Goal: Task Accomplishment & Management: Use online tool/utility

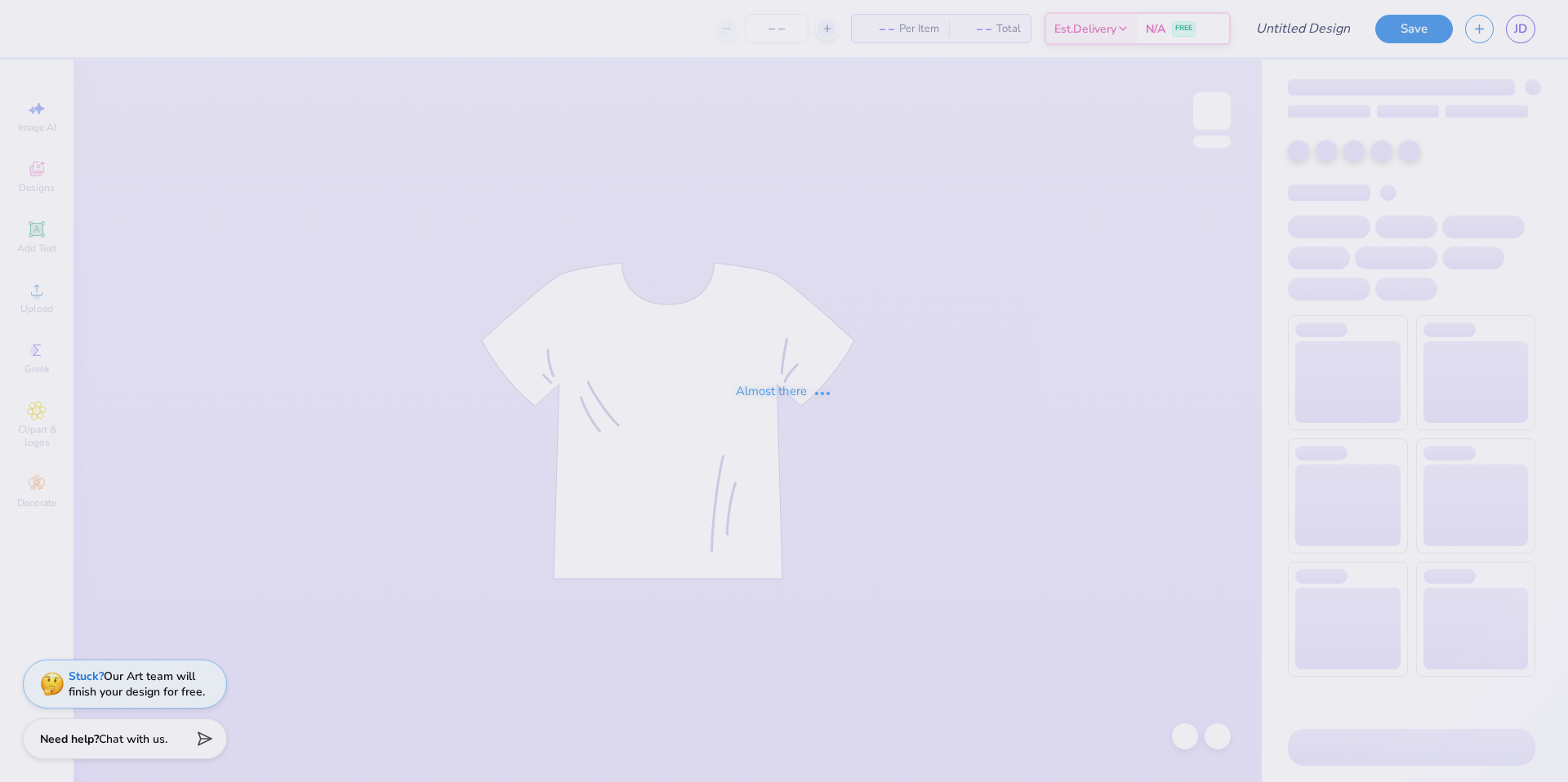
type input "[PERSON_NAME] Breakfast Club"
type input "11"
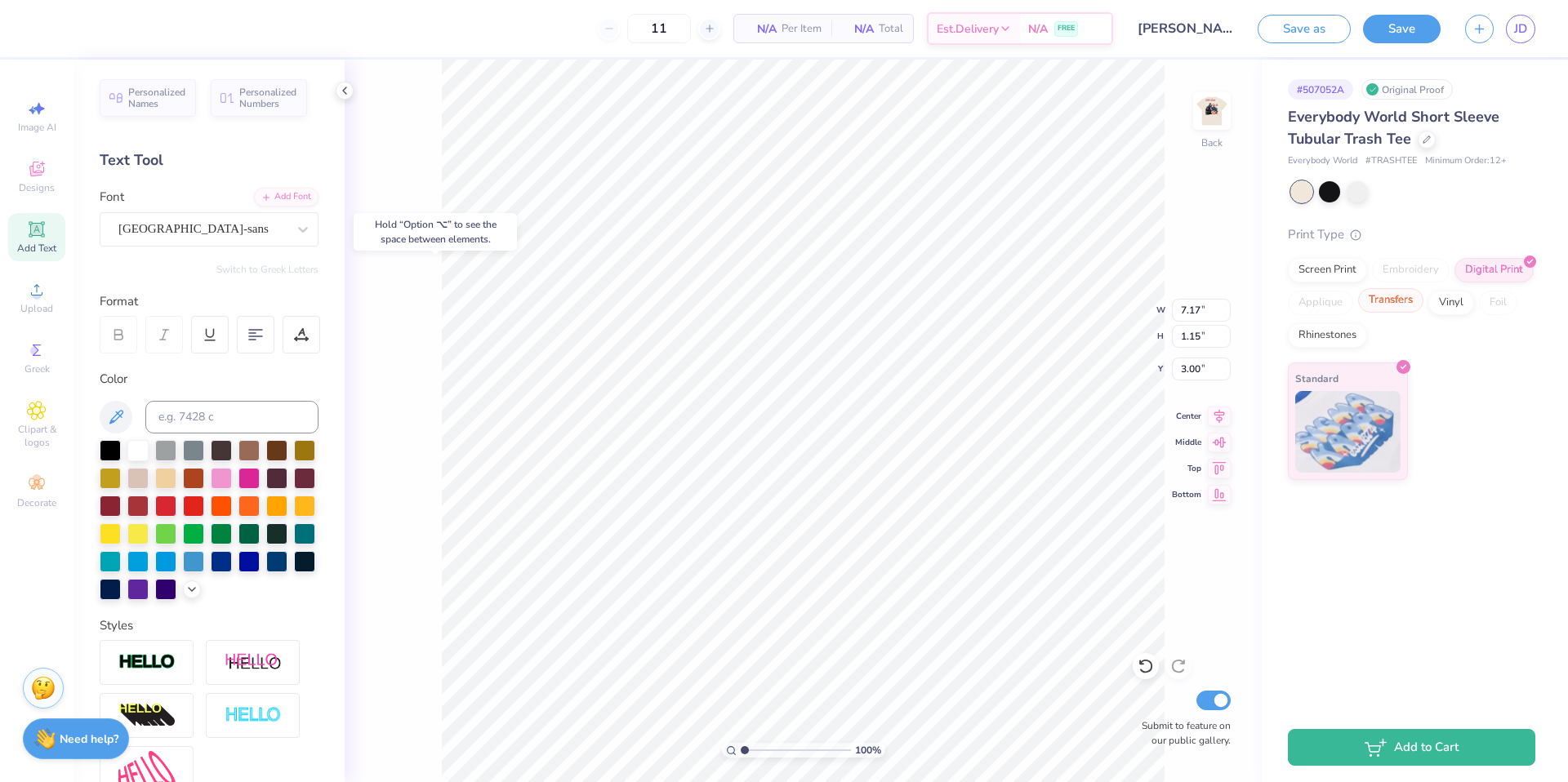
click at [1388, 303] on div "Transfers" at bounding box center [1390, 300] width 65 height 25
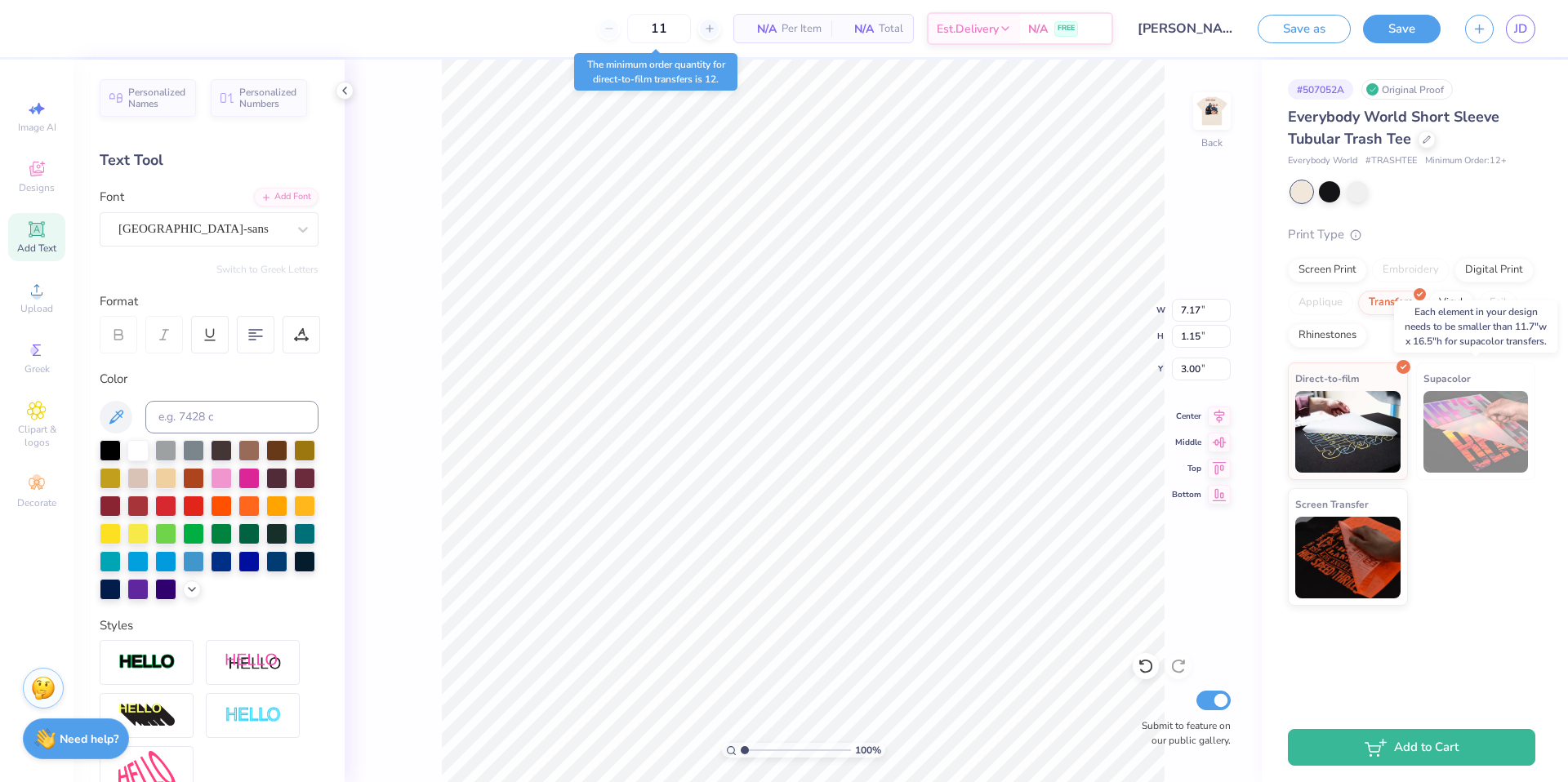
click at [1483, 432] on img at bounding box center [1475, 431] width 105 height 81
type input "1.61"
type input "1.15"
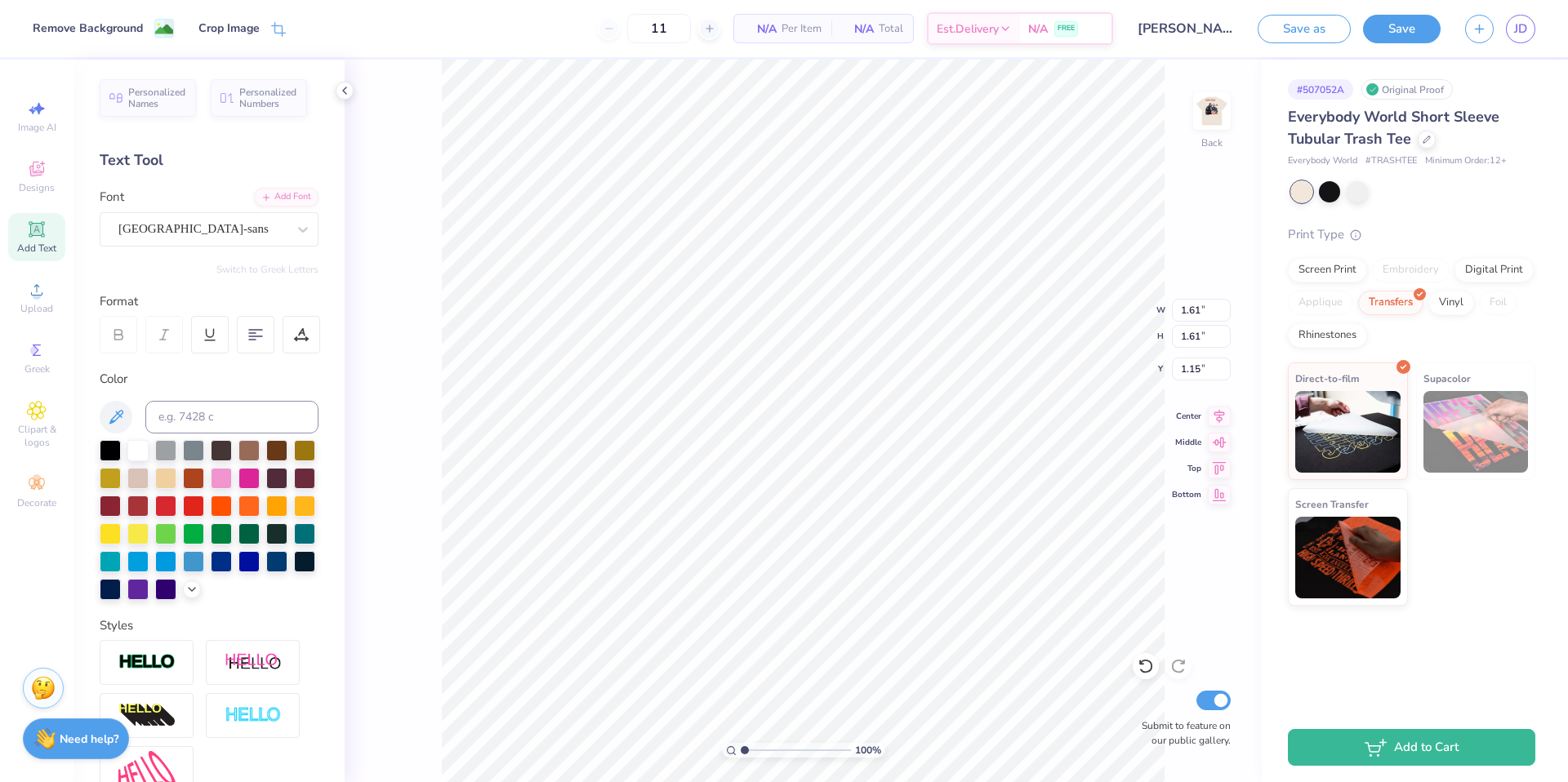
click at [1501, 638] on div "# 507052A Original Proof Everybody World Short Sleeve Tubular Trash Tee Everybo…" at bounding box center [1414, 386] width 306 height 653
click at [1312, 272] on div "Screen Print" at bounding box center [1327, 268] width 80 height 25
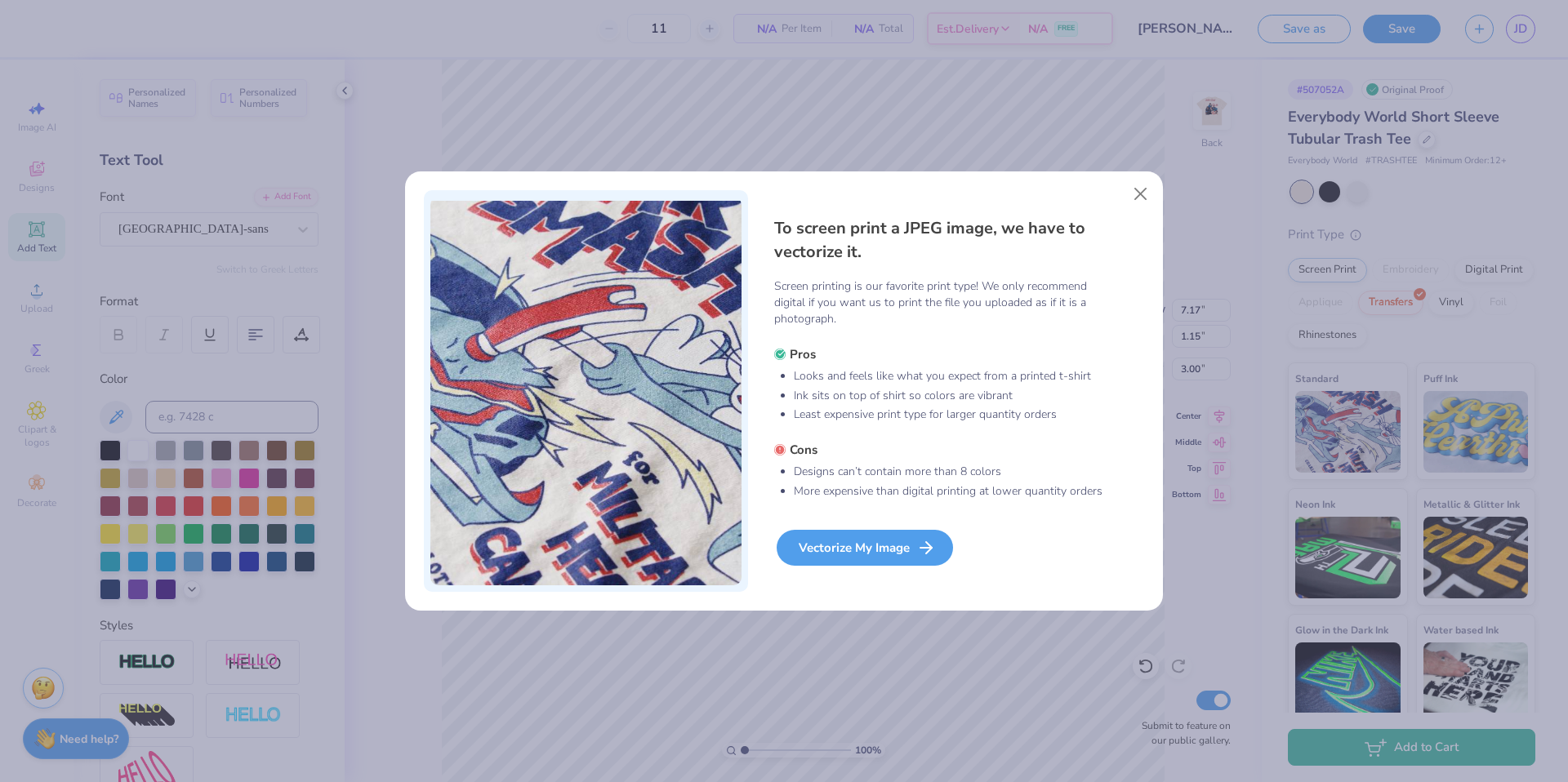
click at [904, 550] on div "Vectorize My Image" at bounding box center [864, 548] width 176 height 36
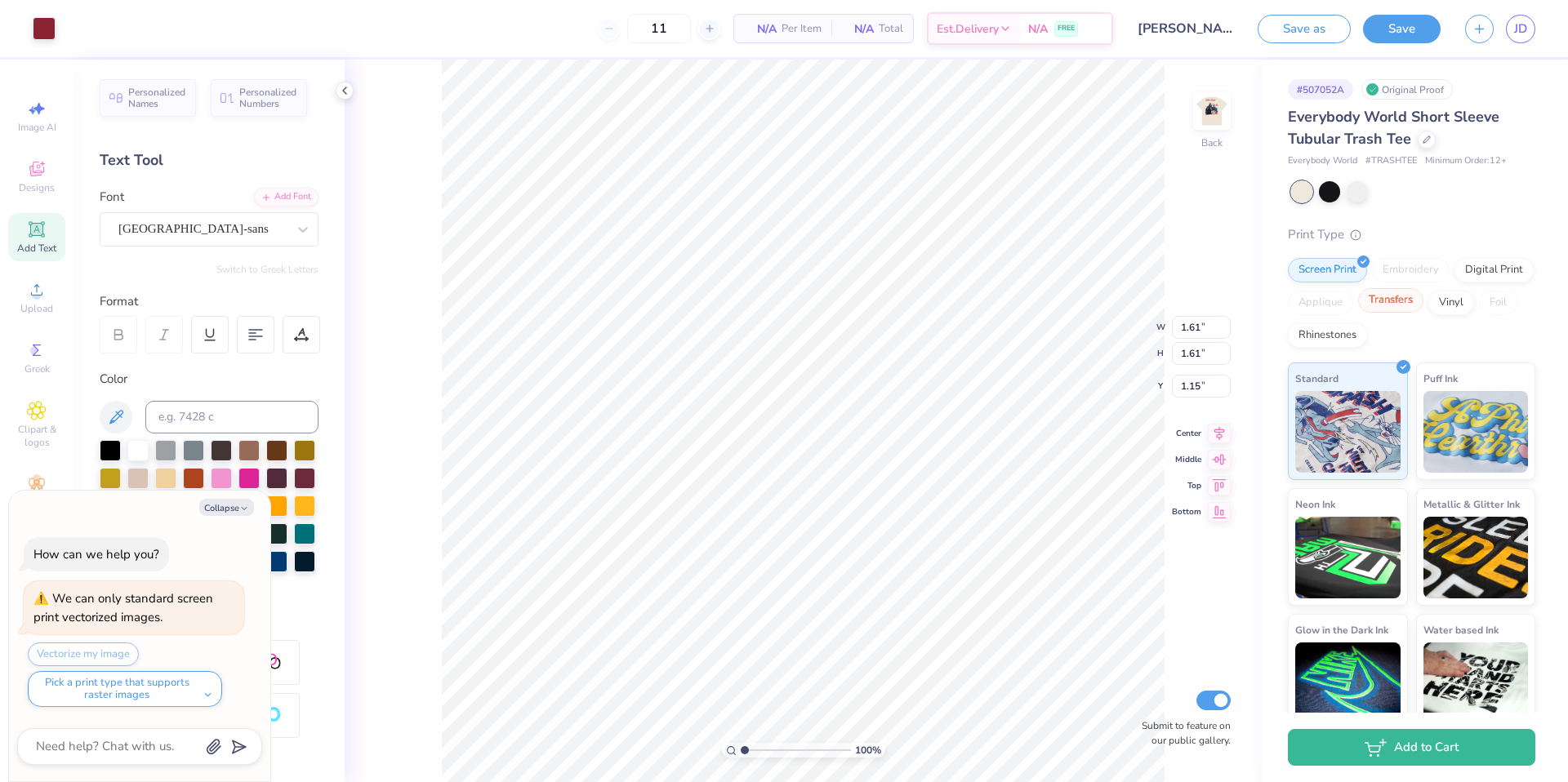
click at [1423, 299] on div "Transfers" at bounding box center [1390, 300] width 65 height 25
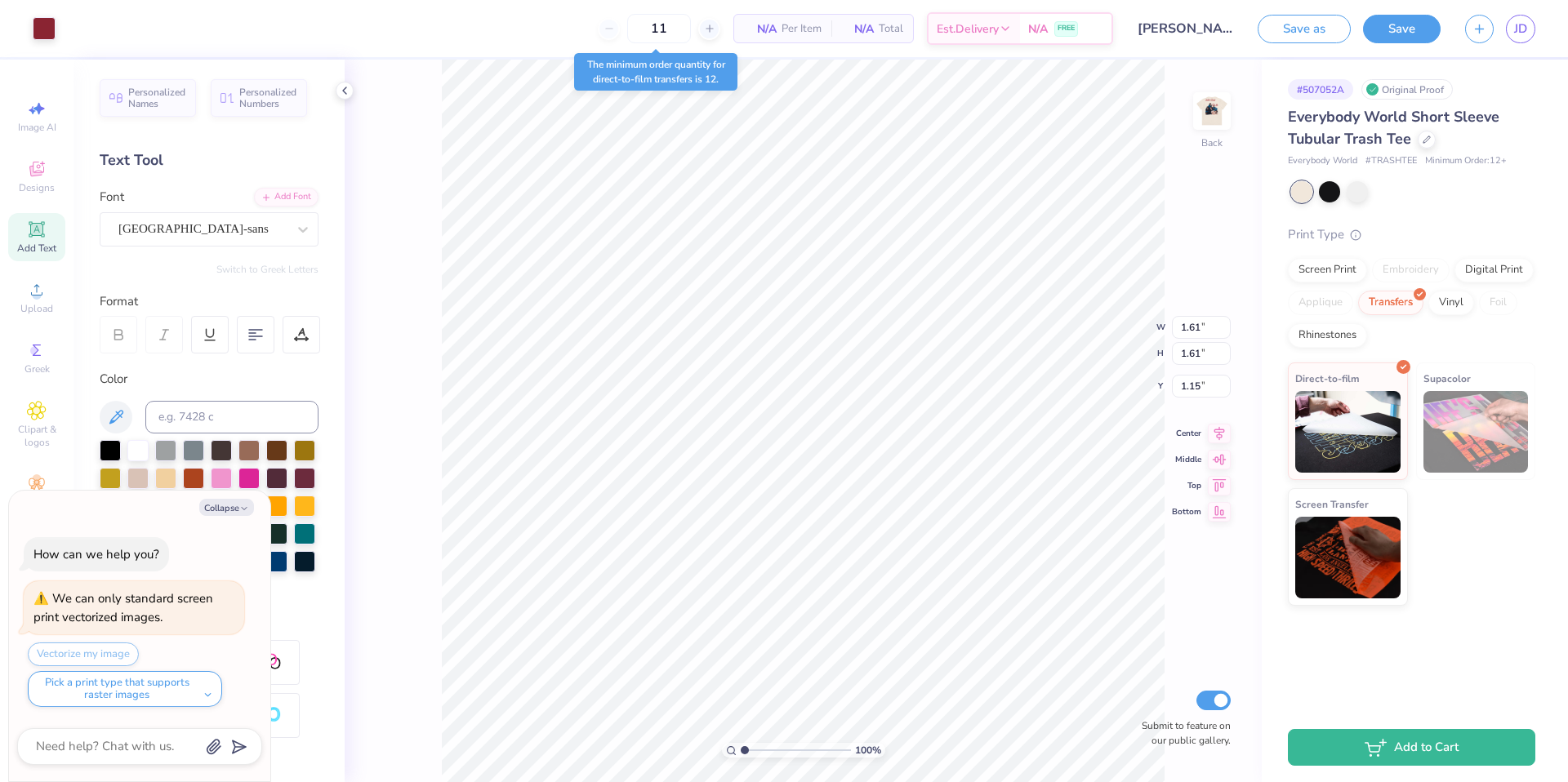
type textarea "x"
type input "7.17"
type input "1.15"
type input "3.00"
click at [1213, 119] on img at bounding box center [1211, 111] width 65 height 65
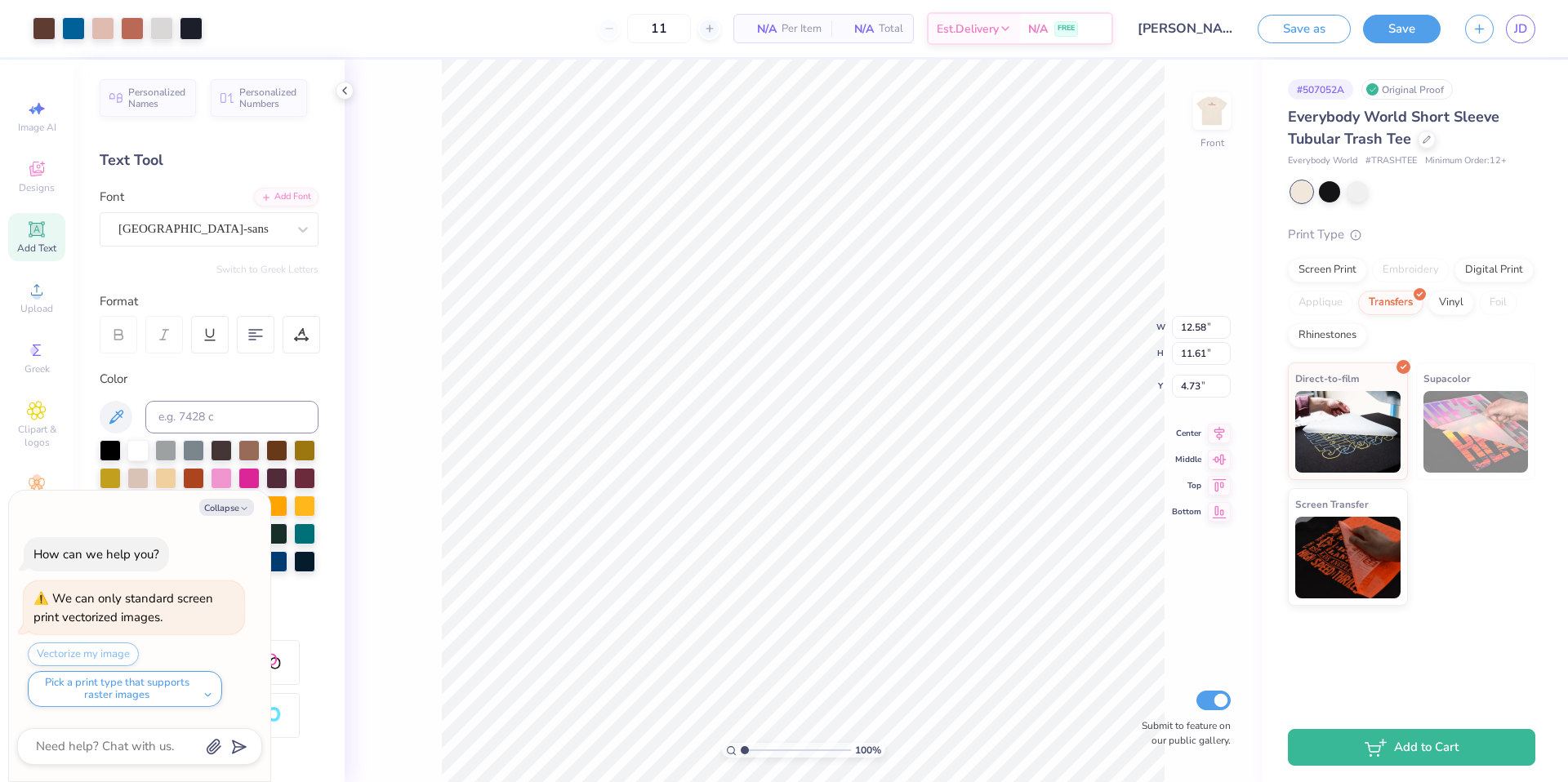
type textarea "x"
type input "10.16"
type input "2.09"
type input "0.54"
type textarea "x"
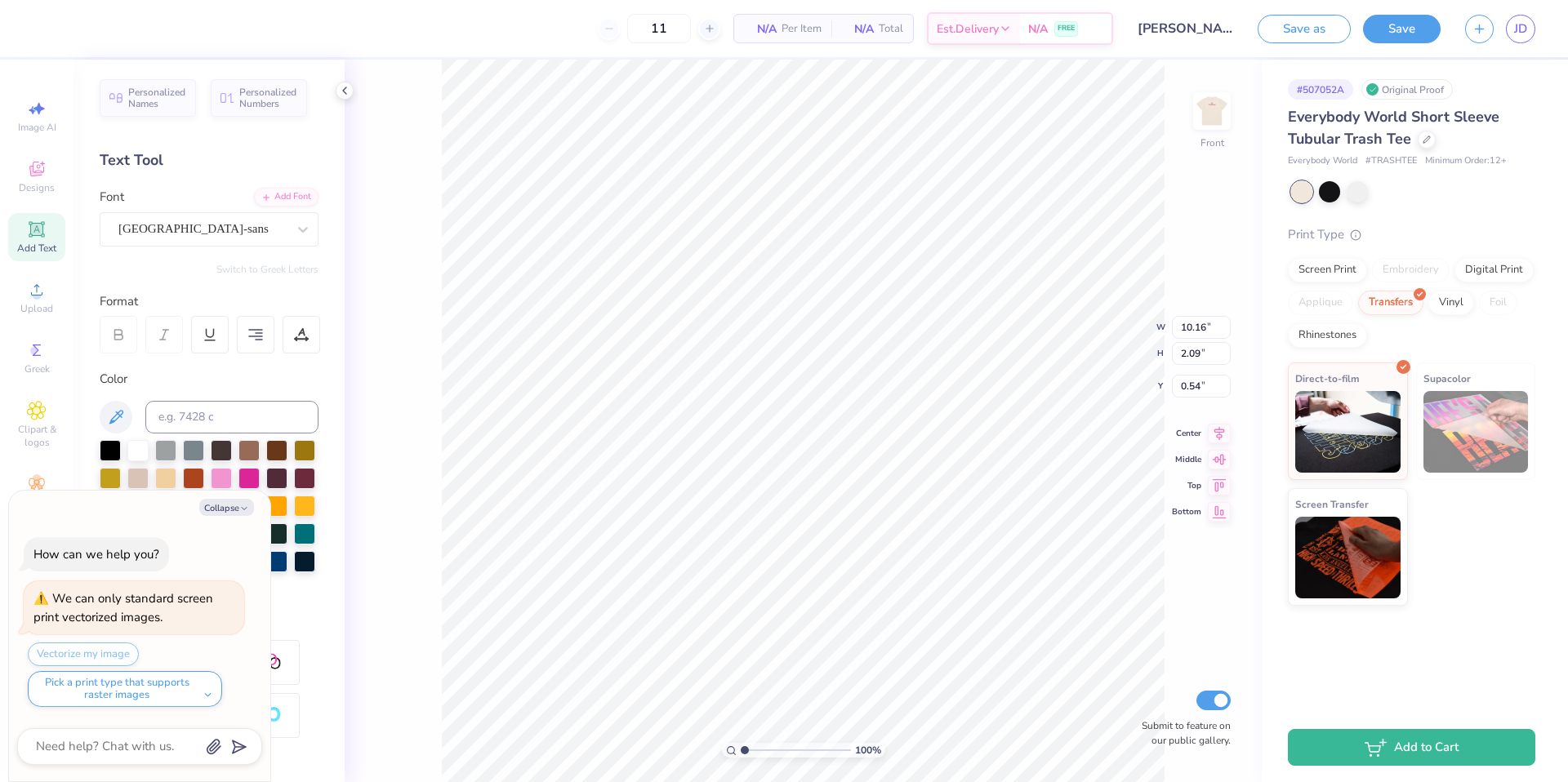
type input "12.58"
type input "11.61"
type input "4.73"
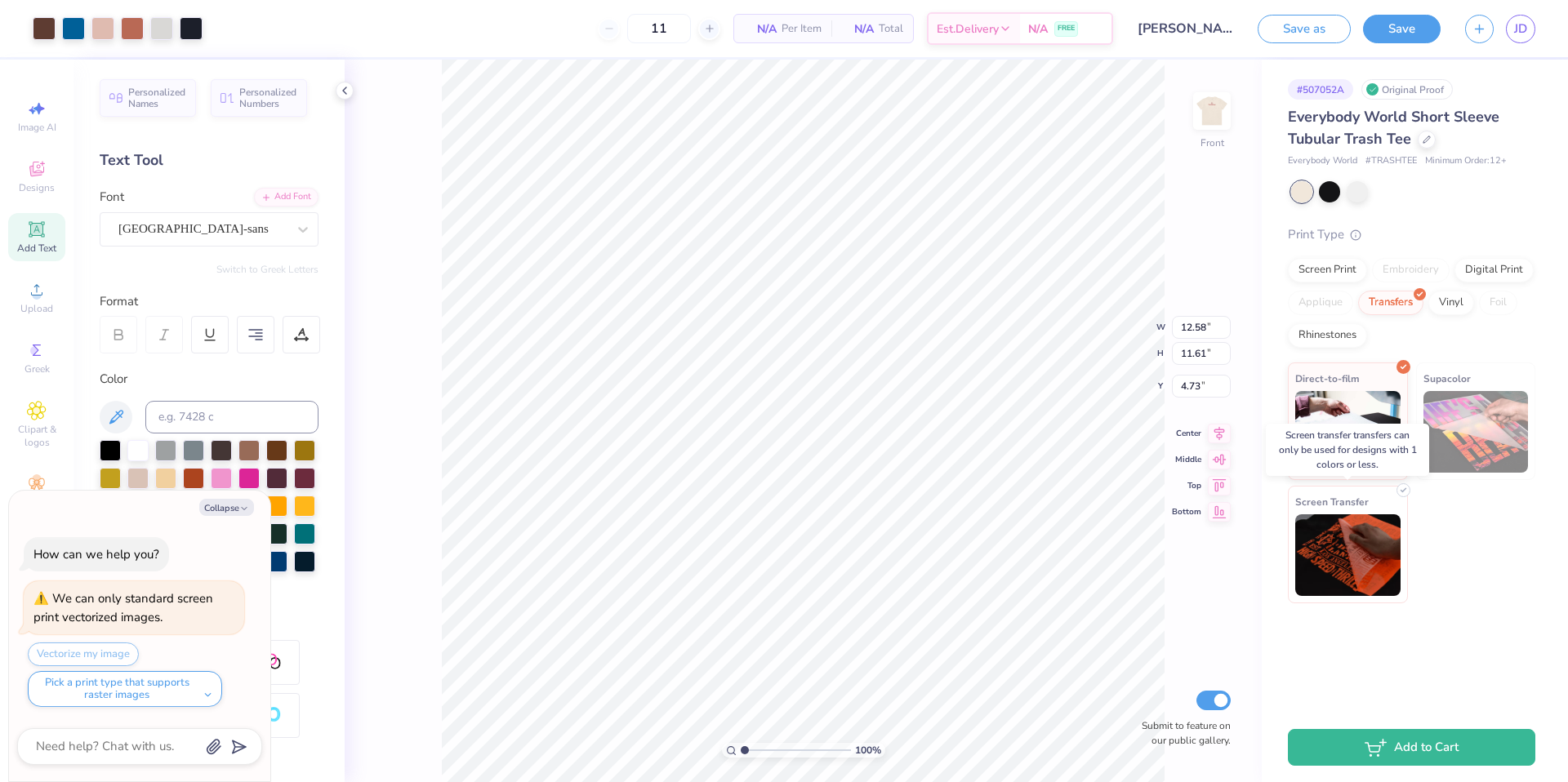
click at [1359, 566] on img at bounding box center [1347, 555] width 105 height 81
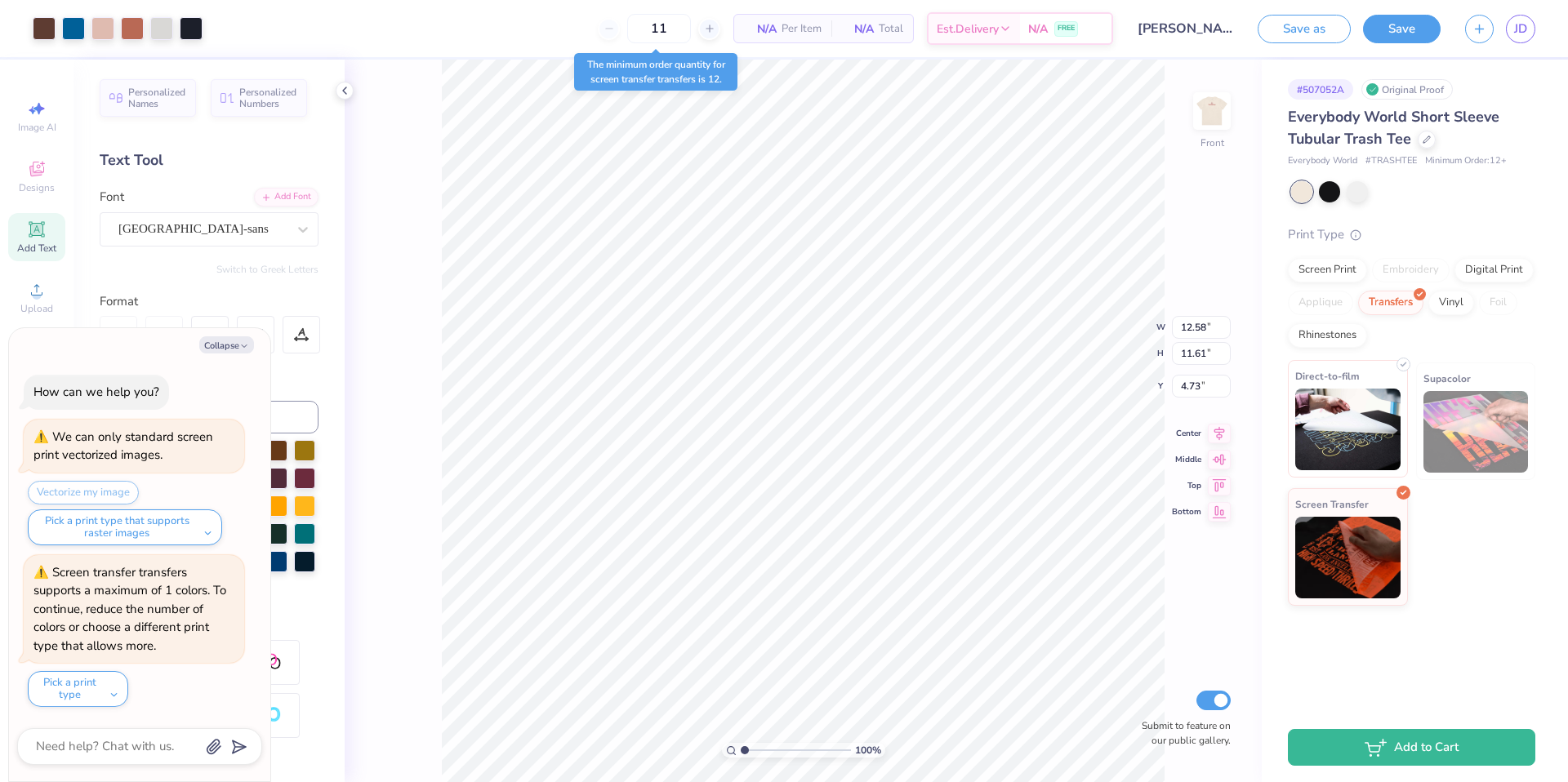
click at [1347, 396] on img at bounding box center [1347, 429] width 105 height 81
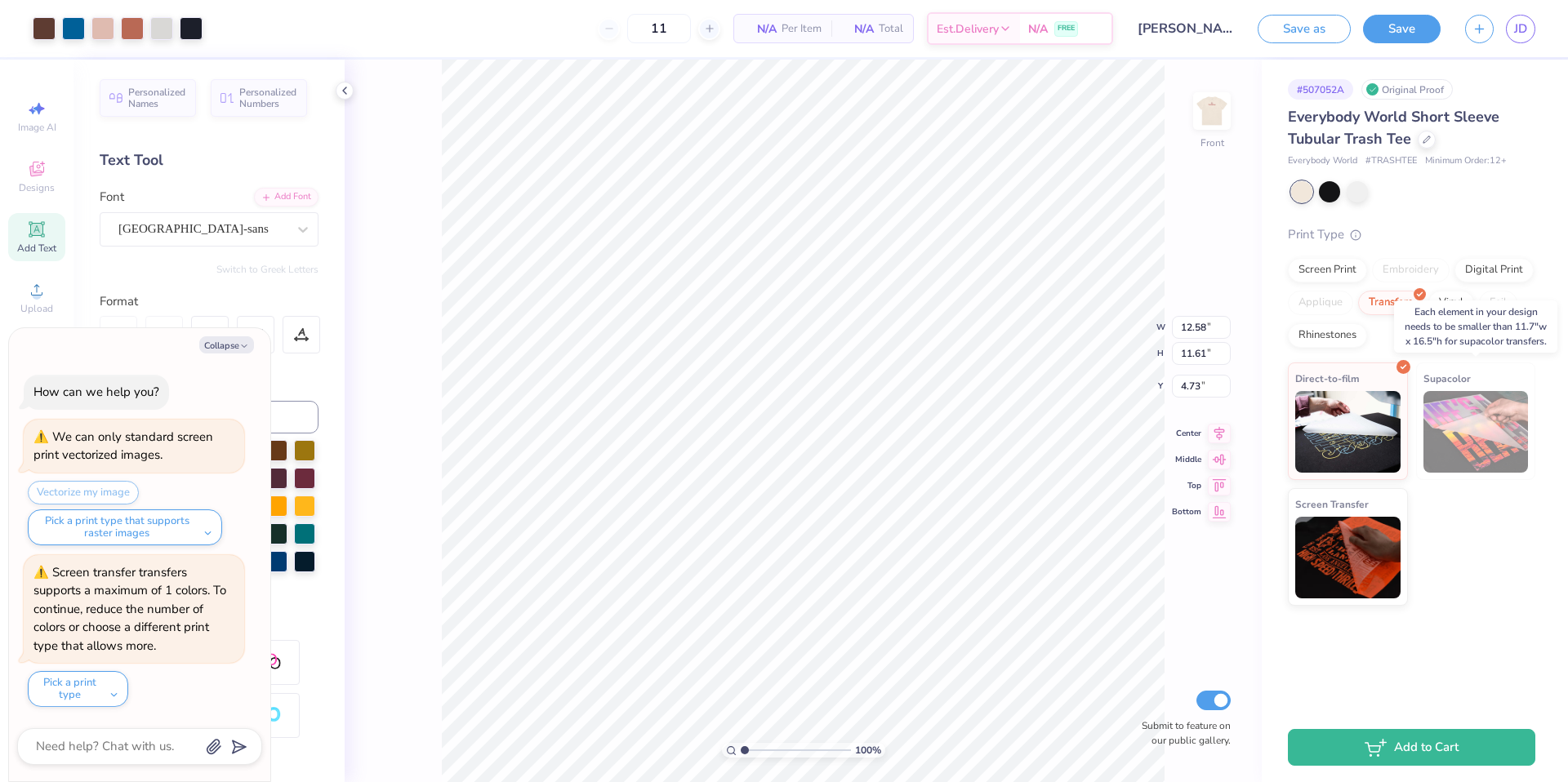
click at [1459, 397] on img at bounding box center [1475, 431] width 105 height 81
click at [1496, 265] on div "Digital Print" at bounding box center [1494, 268] width 80 height 25
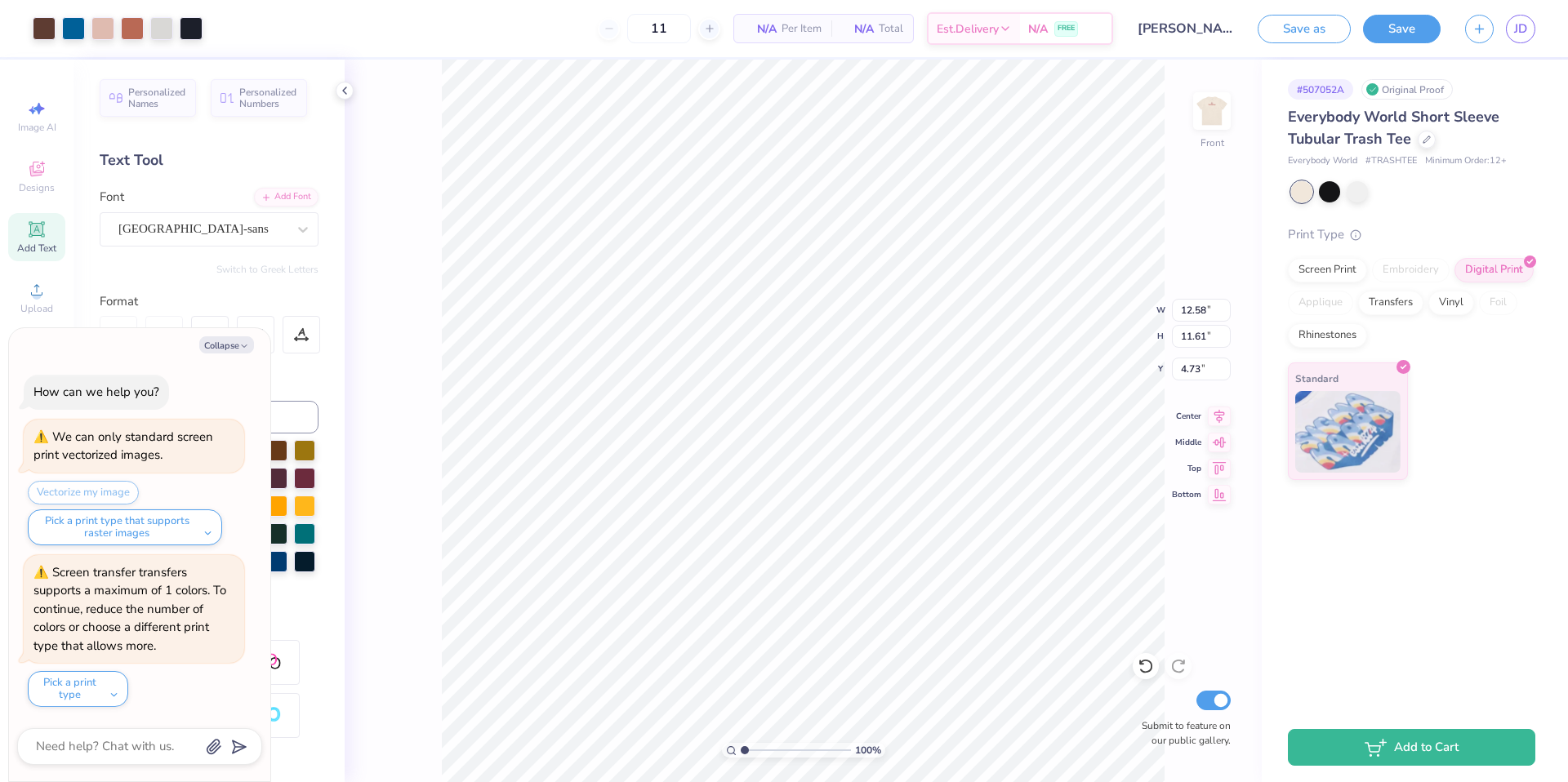
type textarea "x"
type input "6.68"
click at [1526, 30] on span "JD" at bounding box center [1519, 29] width 13 height 19
type textarea "x"
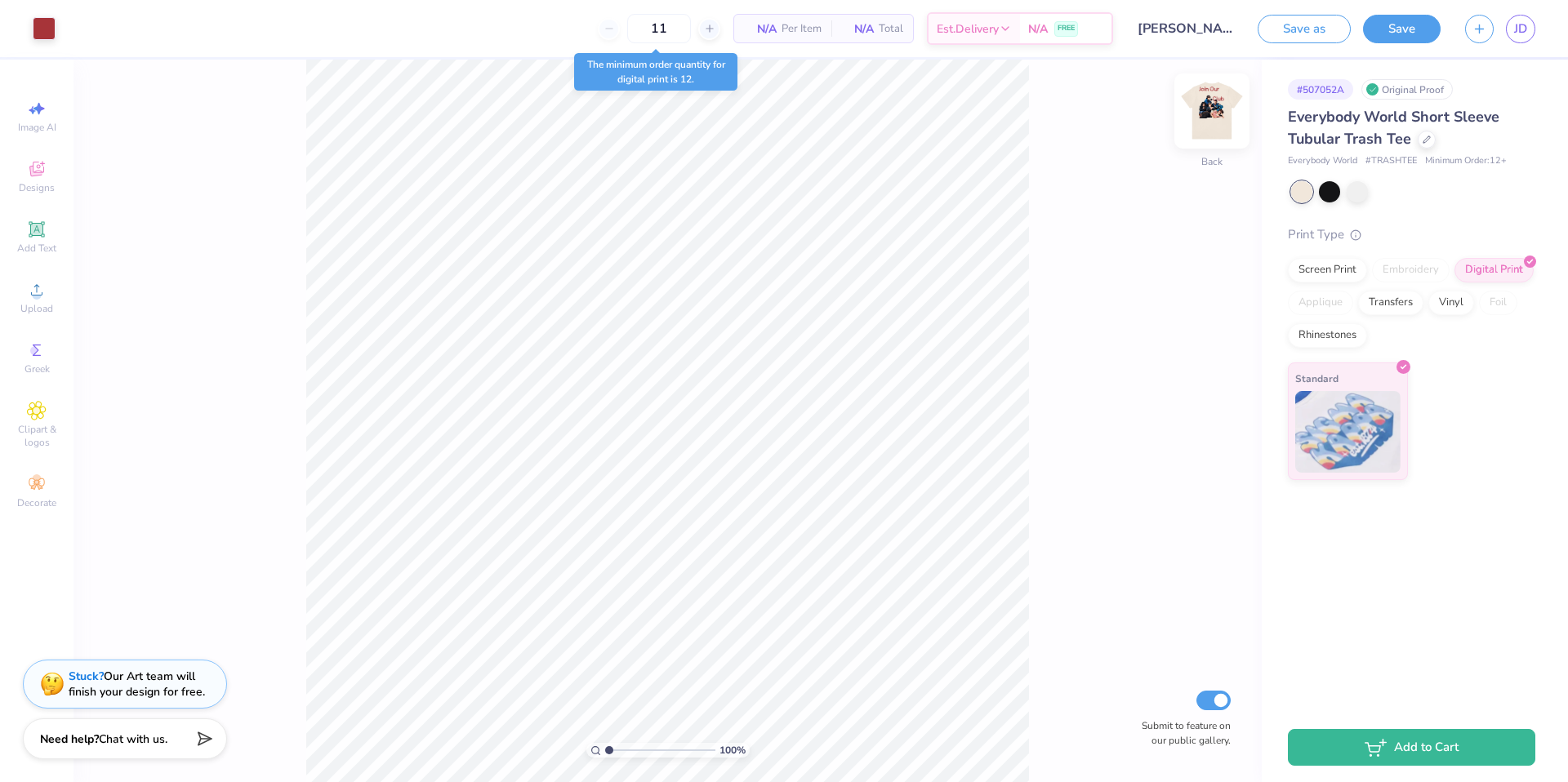
click at [1214, 109] on img at bounding box center [1211, 111] width 65 height 65
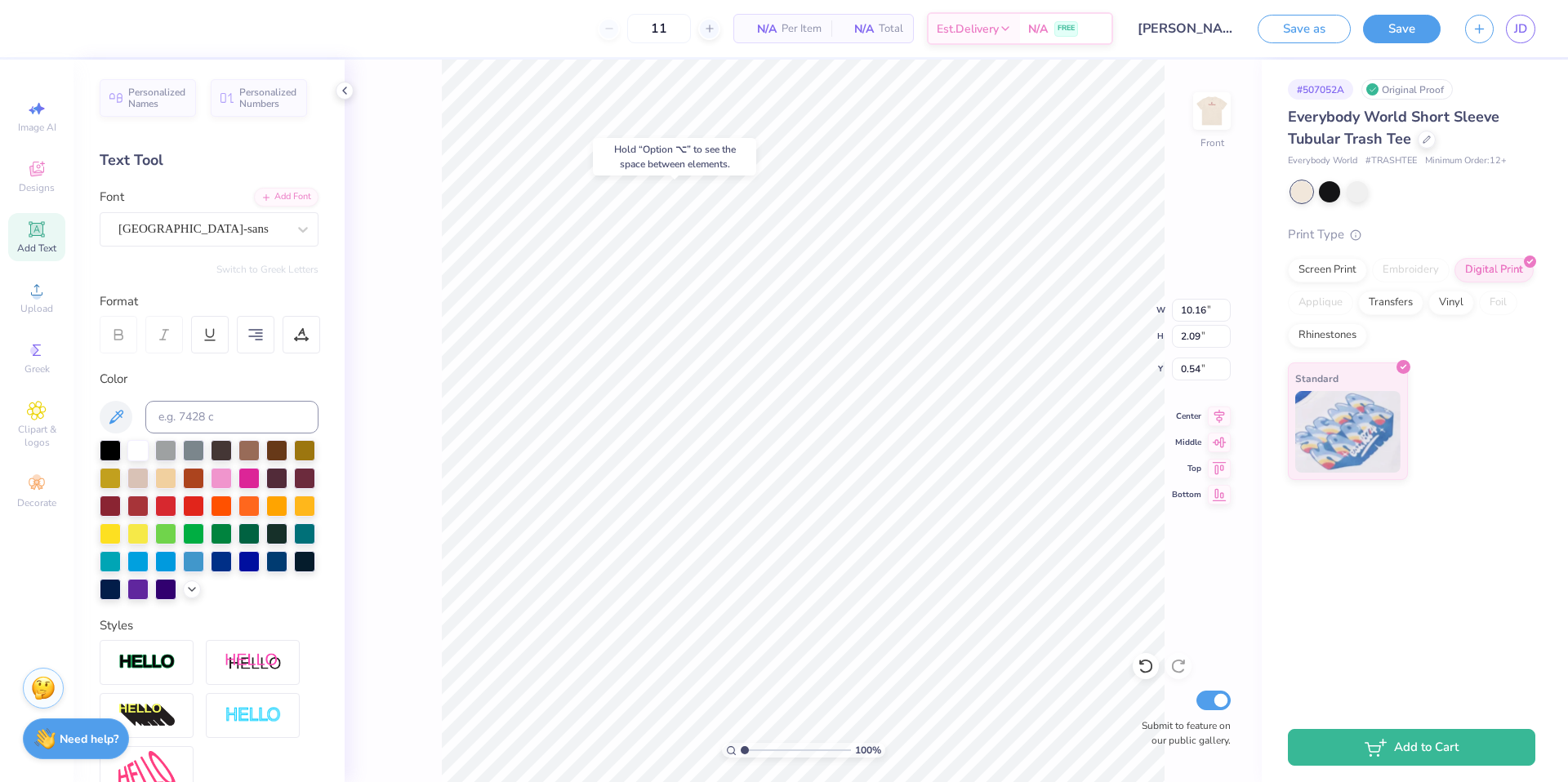
type input "2.32"
type input "3.32"
type input "3.90"
type input "3.00"
click at [1405, 28] on button "Save" at bounding box center [1401, 26] width 78 height 28
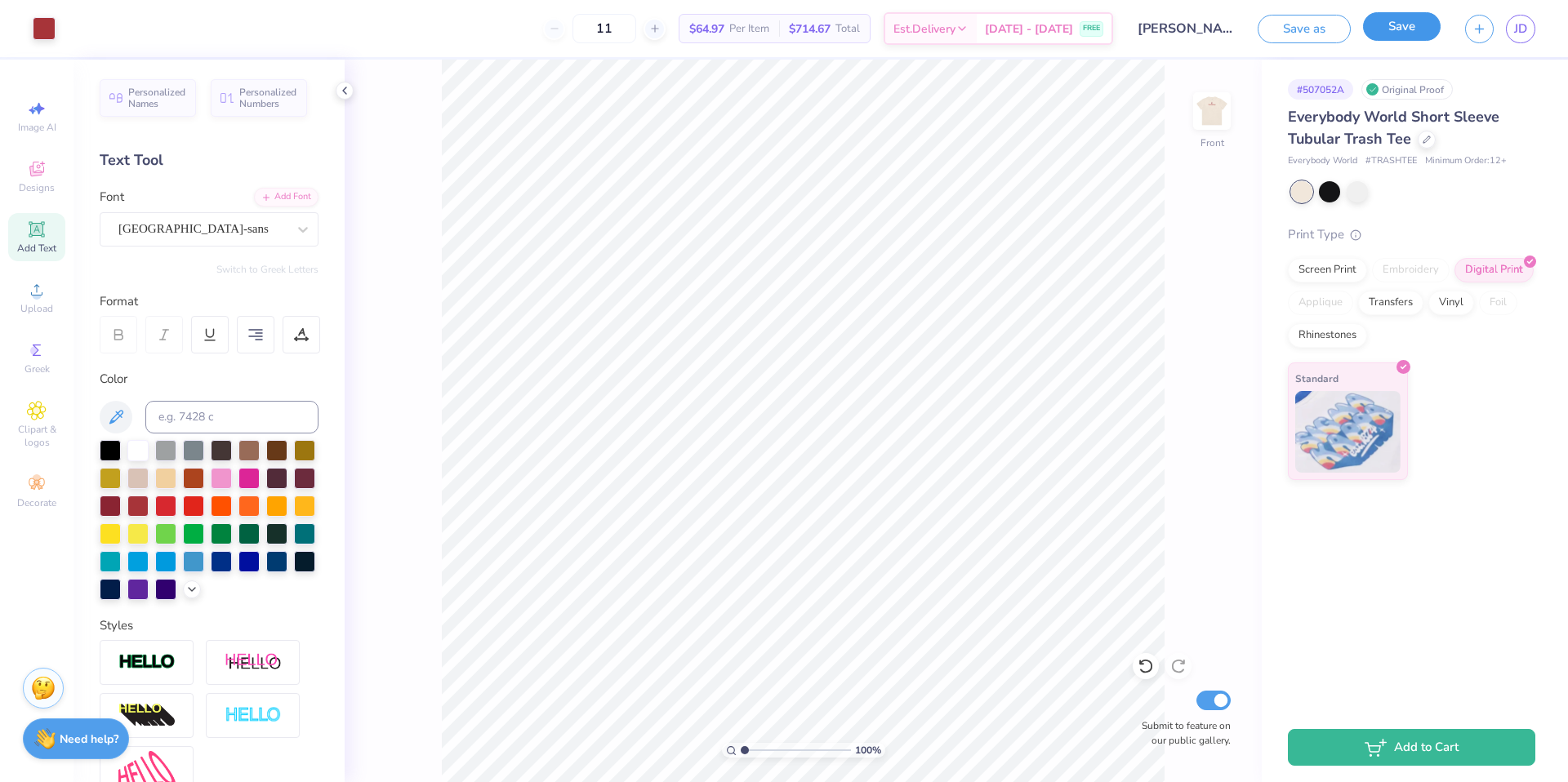
click at [1406, 35] on button "Save" at bounding box center [1401, 26] width 78 height 28
